Goal: Entertainment & Leisure: Consume media (video, audio)

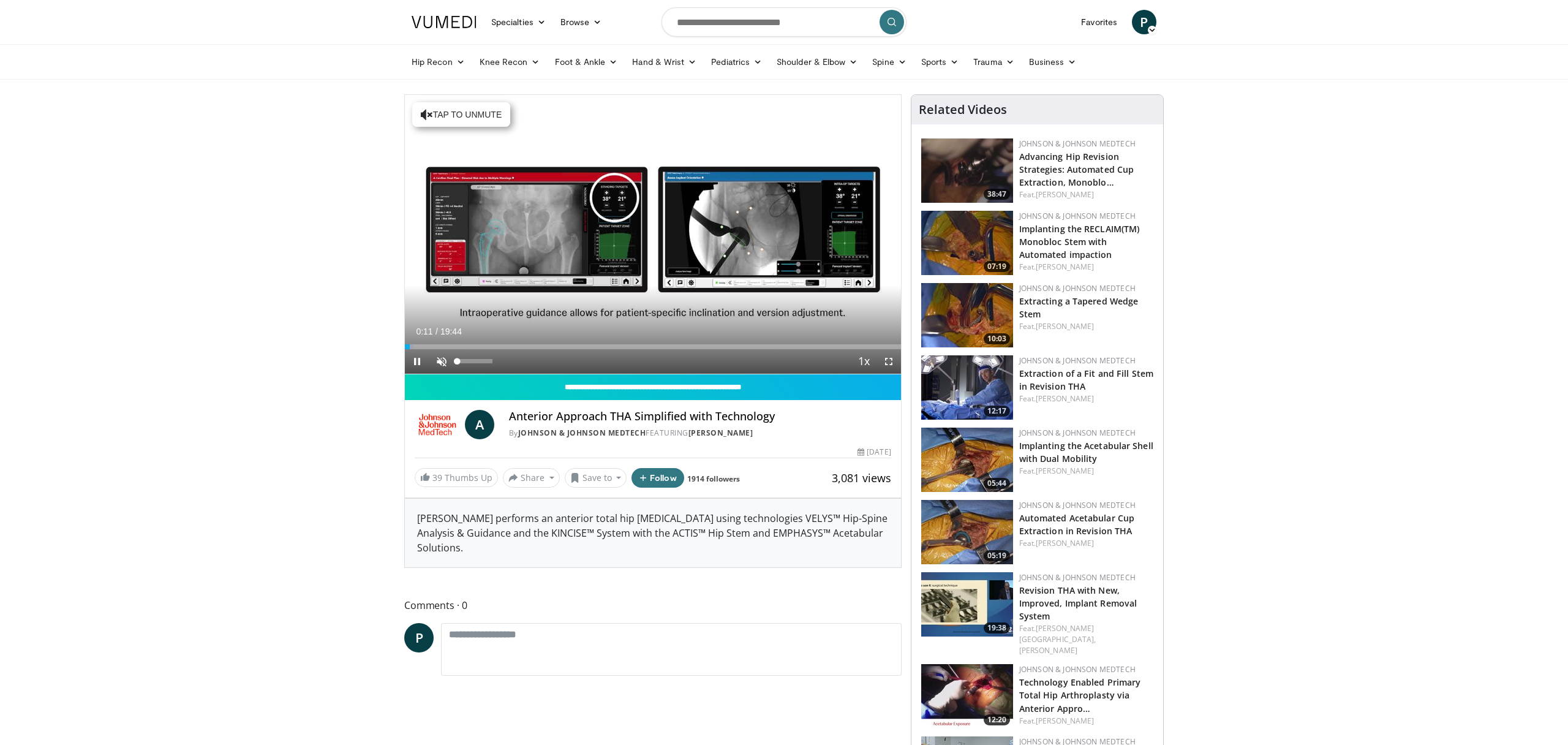
click at [441, 360] on span "Video Player" at bounding box center [442, 361] width 25 height 25
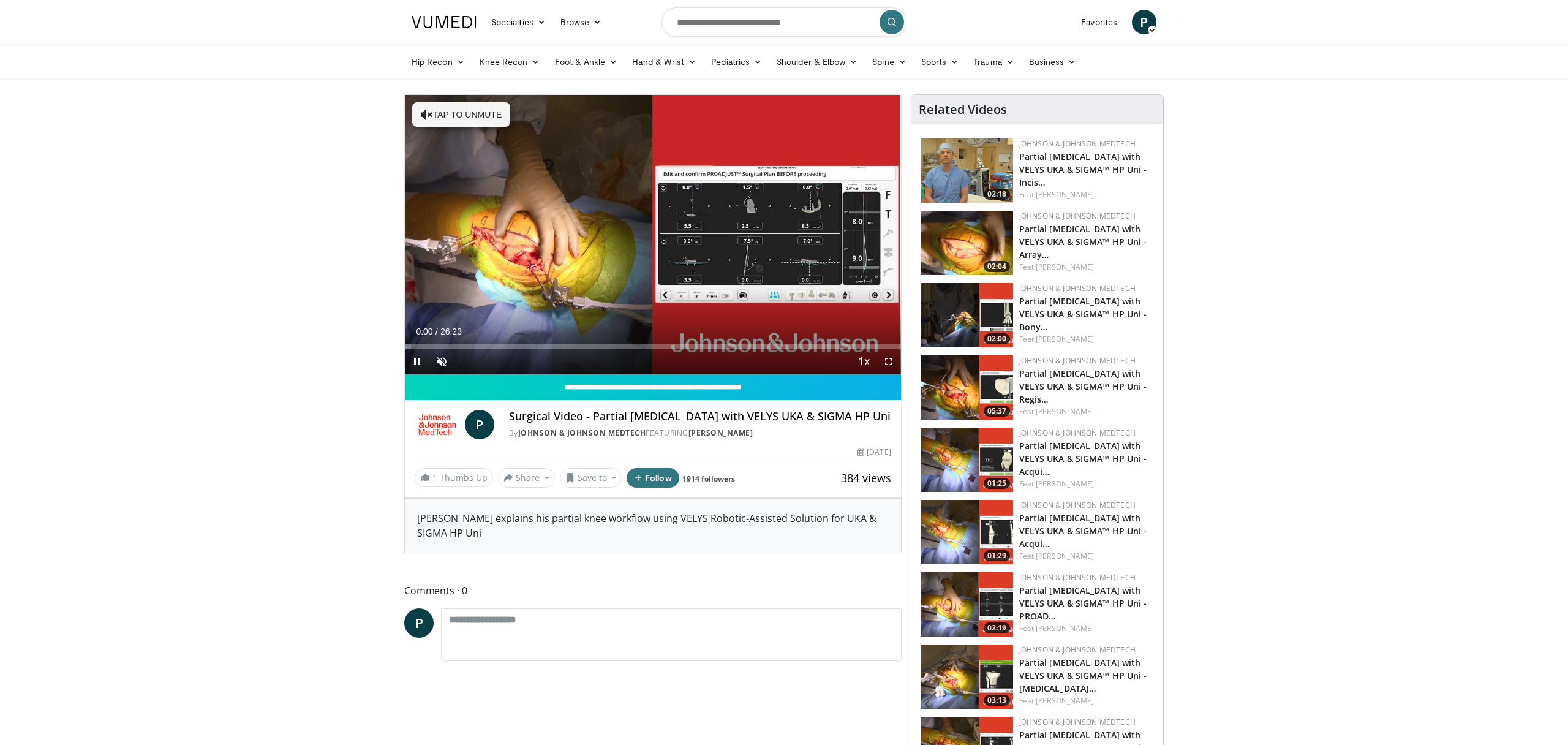
click at [418, 360] on span "Video Player" at bounding box center [417, 361] width 25 height 25
